Goal: Understand process/instructions: Learn about a topic

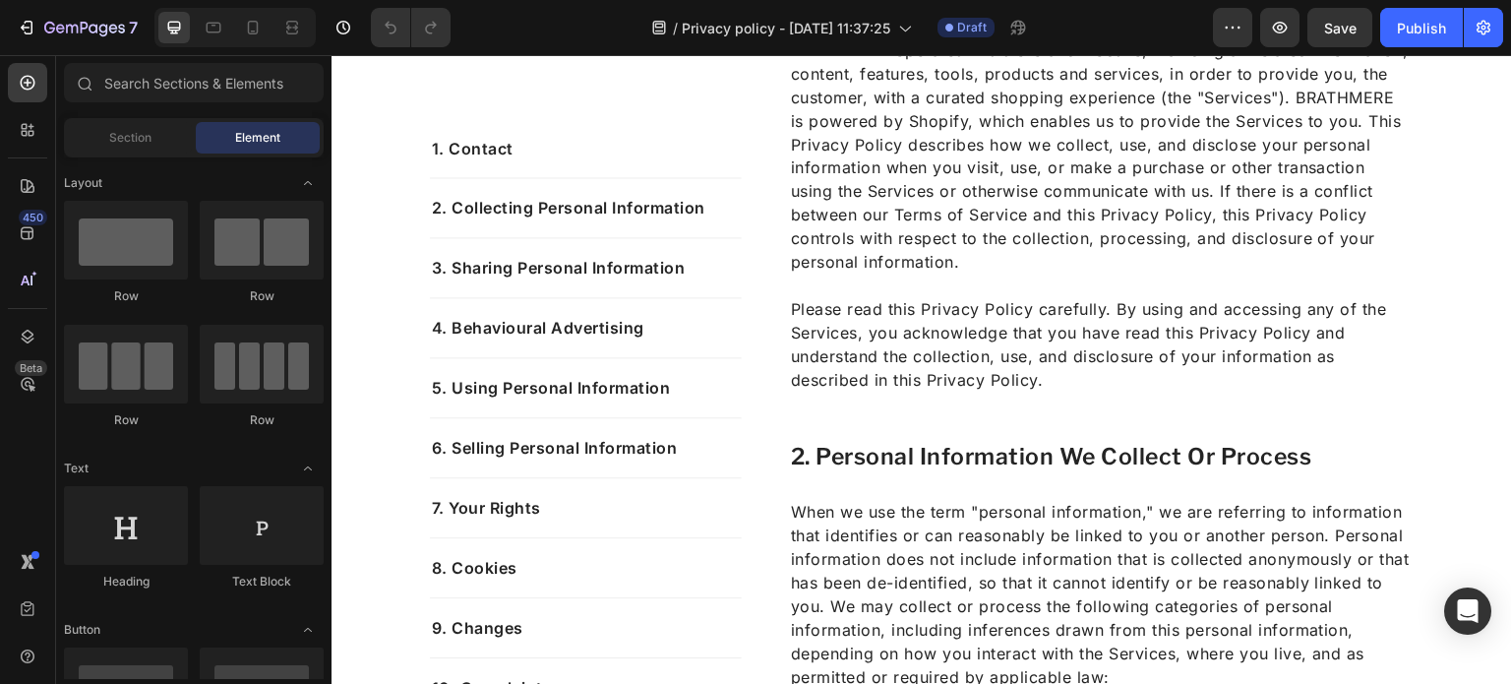
scroll to position [643, 0]
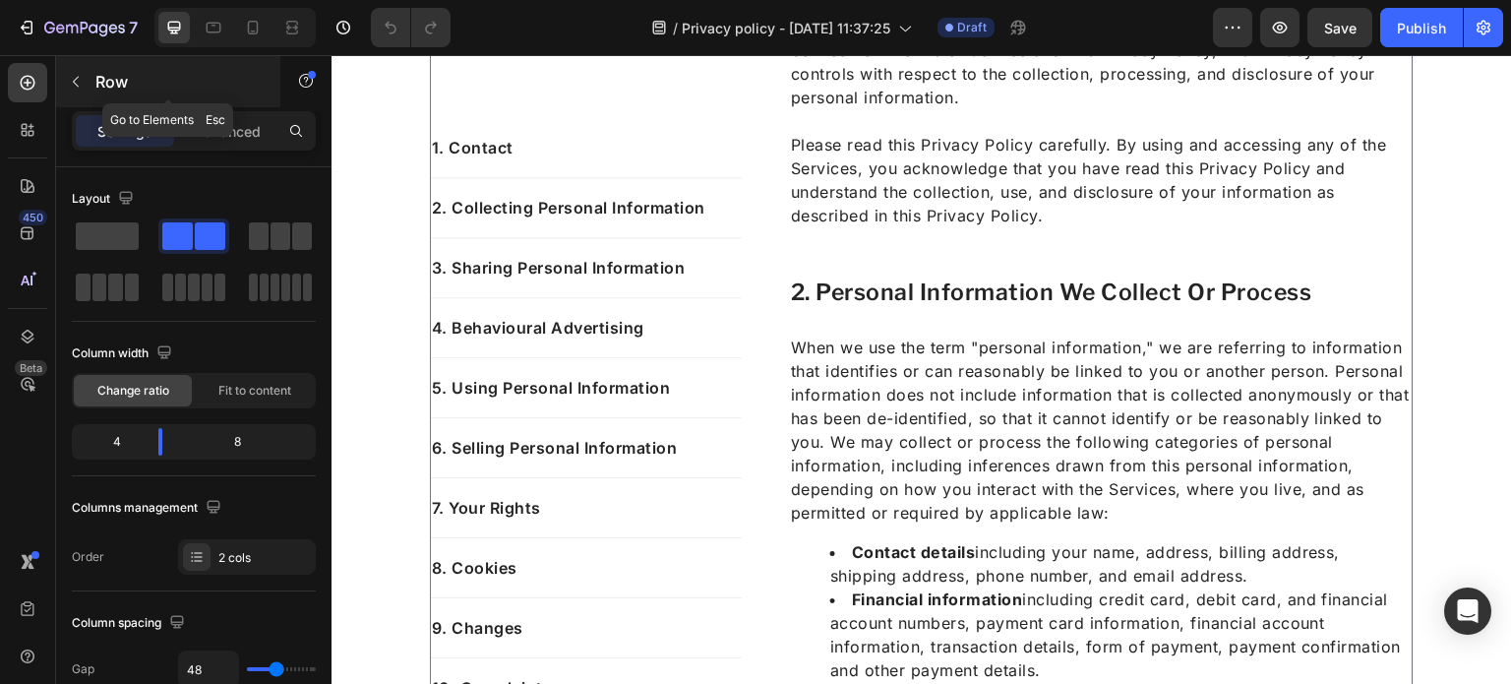
click at [84, 78] on button "button" at bounding box center [75, 81] width 31 height 31
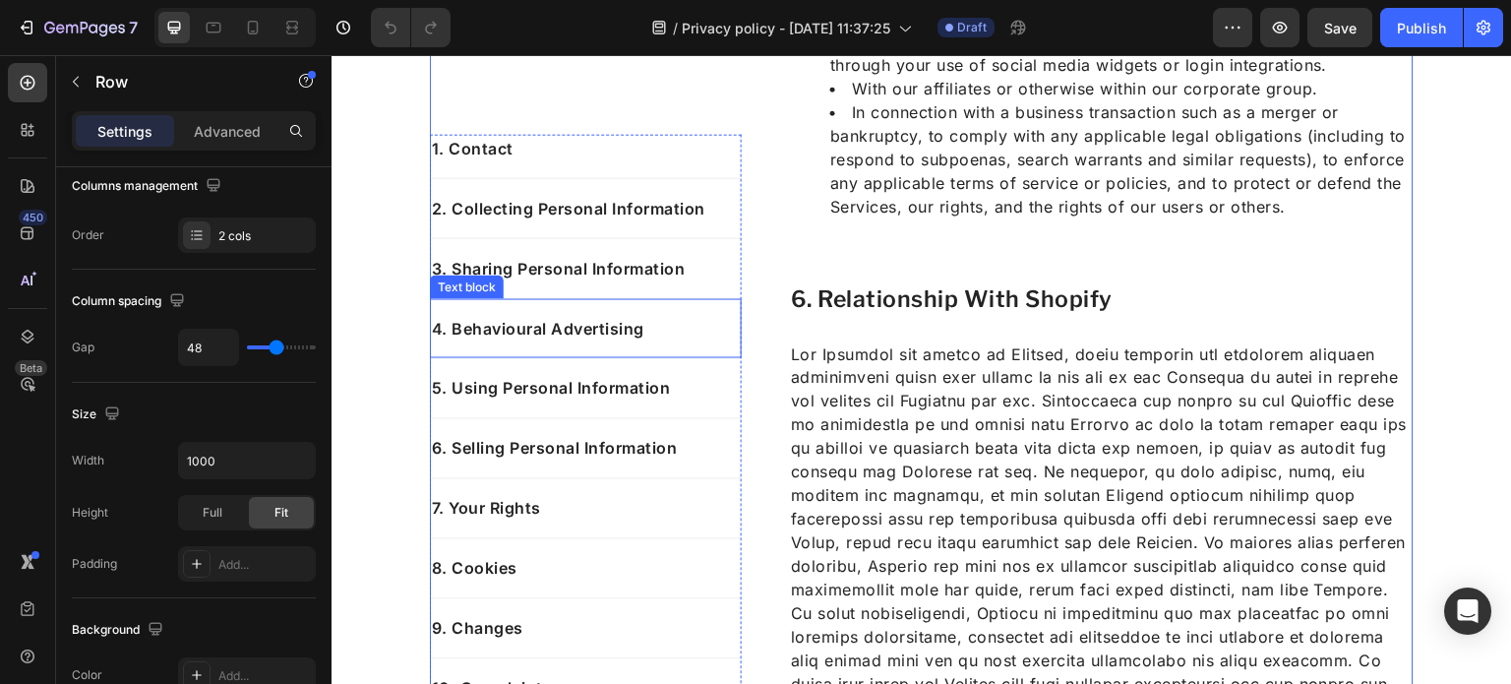
scroll to position [3812, 0]
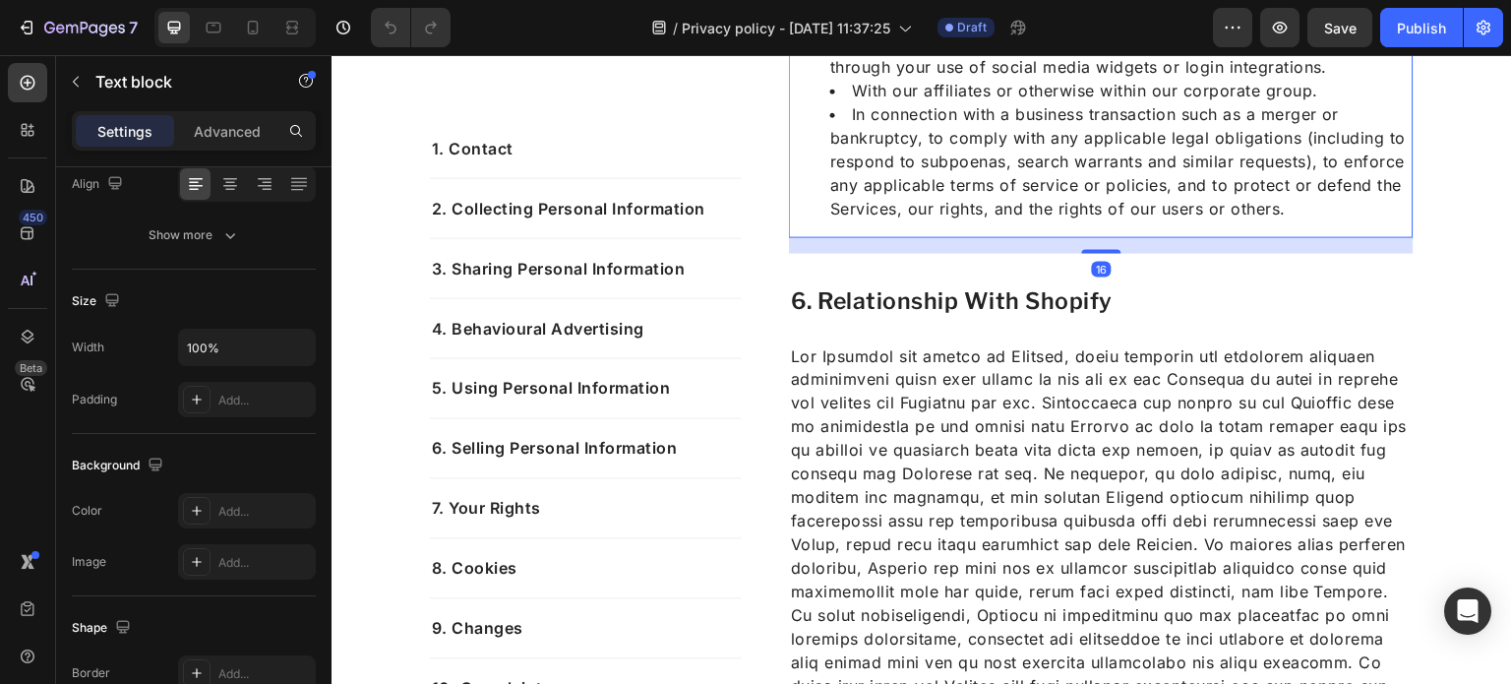
scroll to position [0, 0]
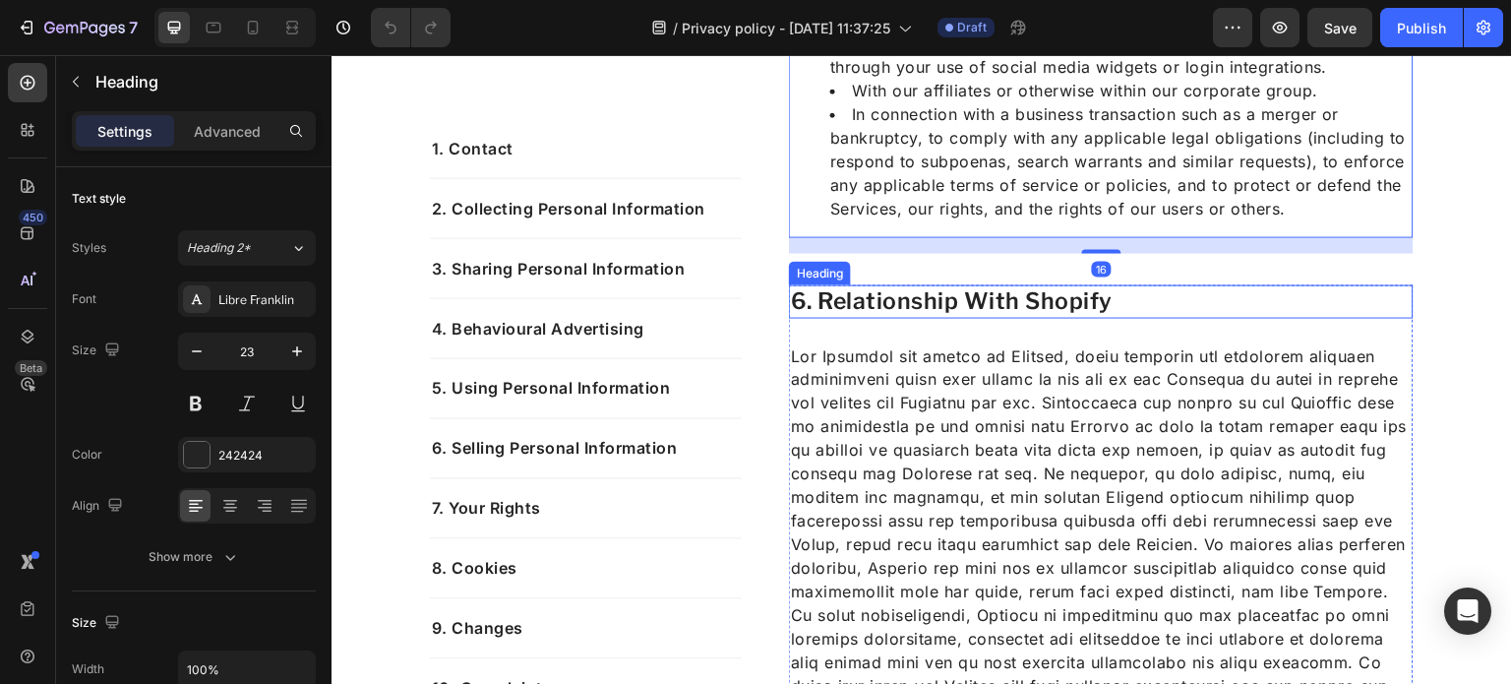
click at [925, 289] on h2 "6. relationship with shopify" at bounding box center [1101, 301] width 624 height 33
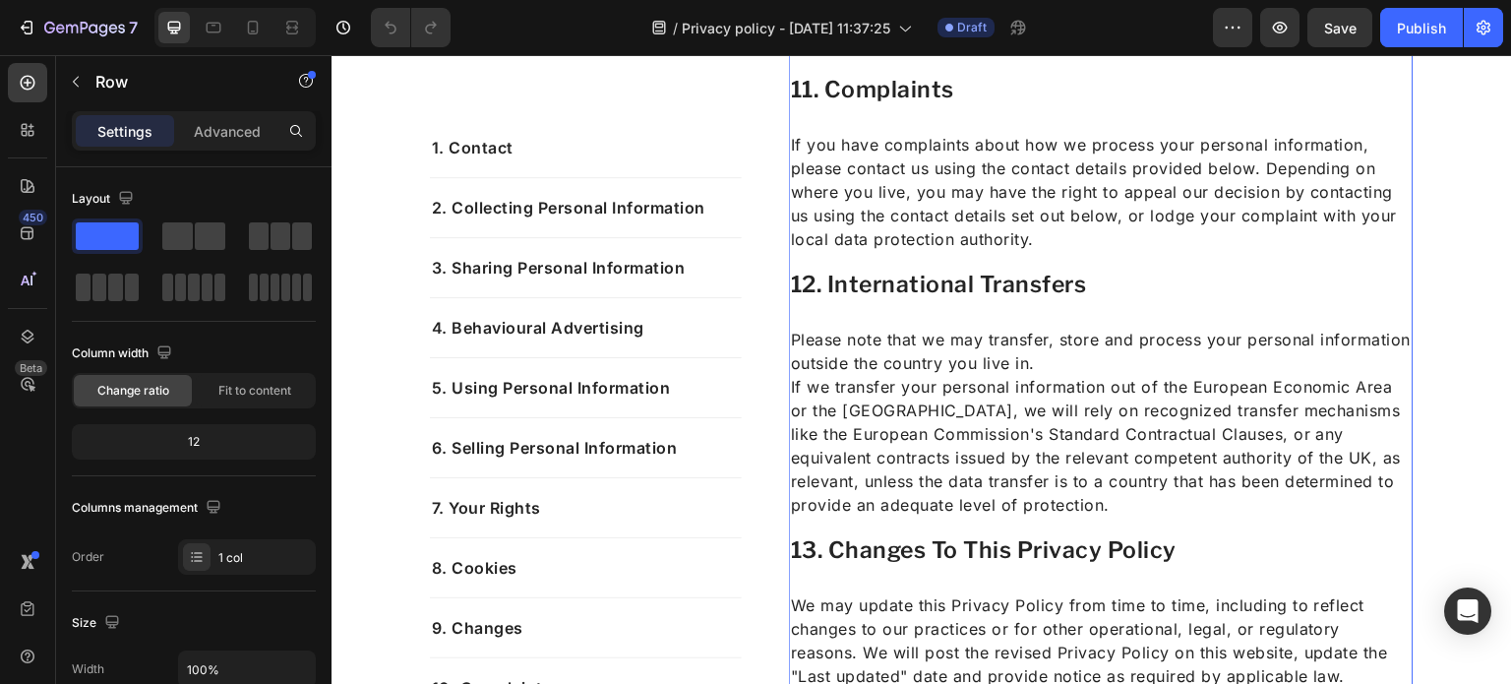
scroll to position [6760, 0]
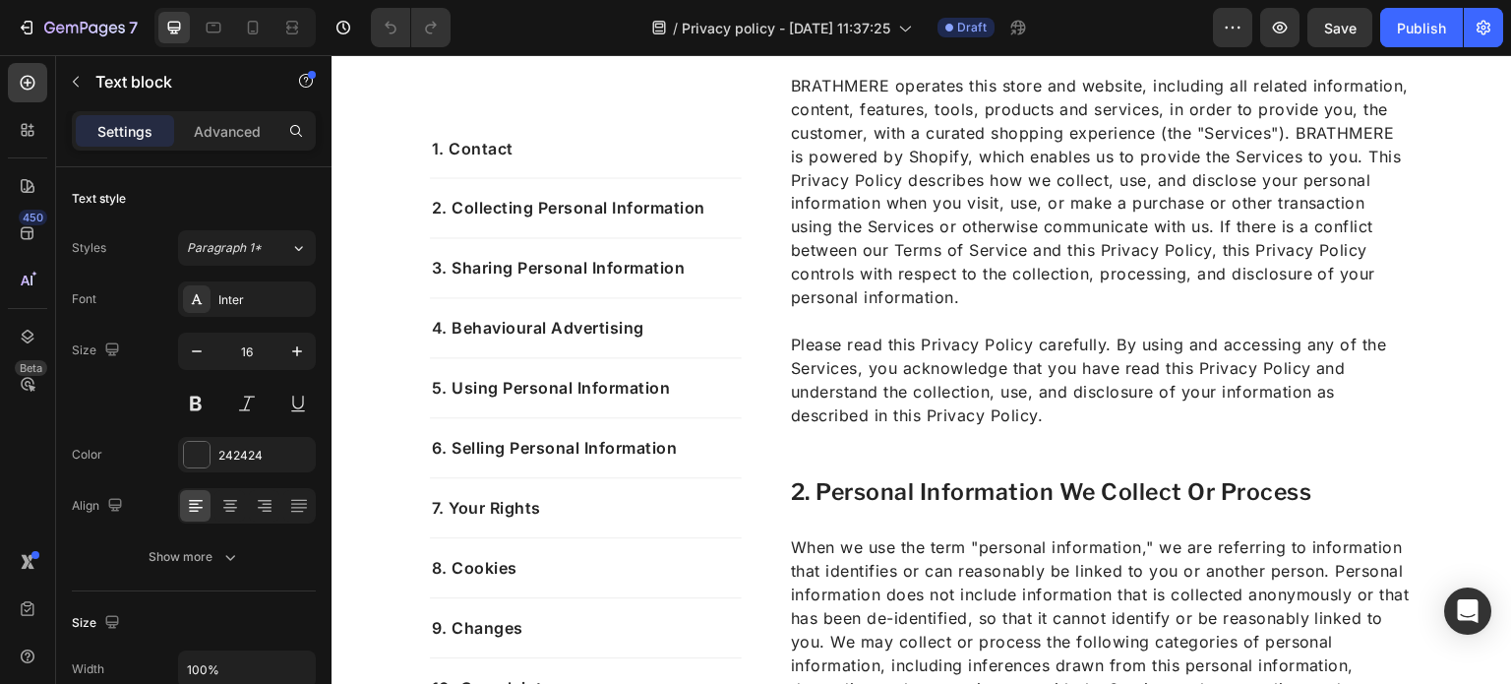
scroll to position [0, 0]
